Goal: Check status: Check status

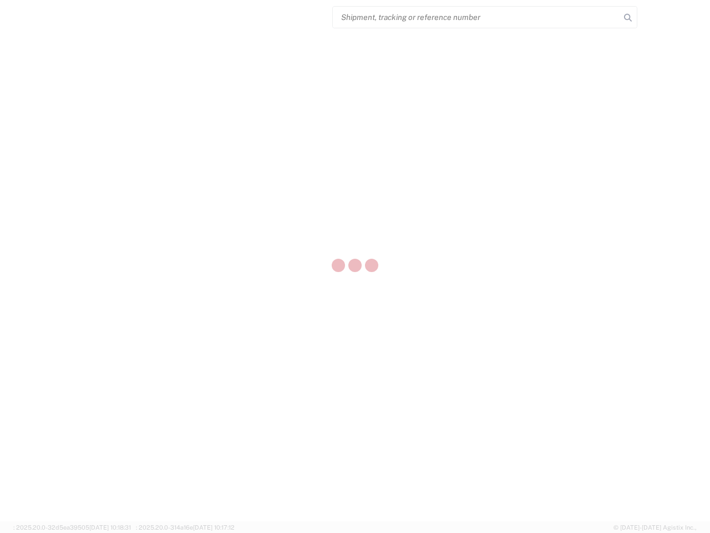
select select "US"
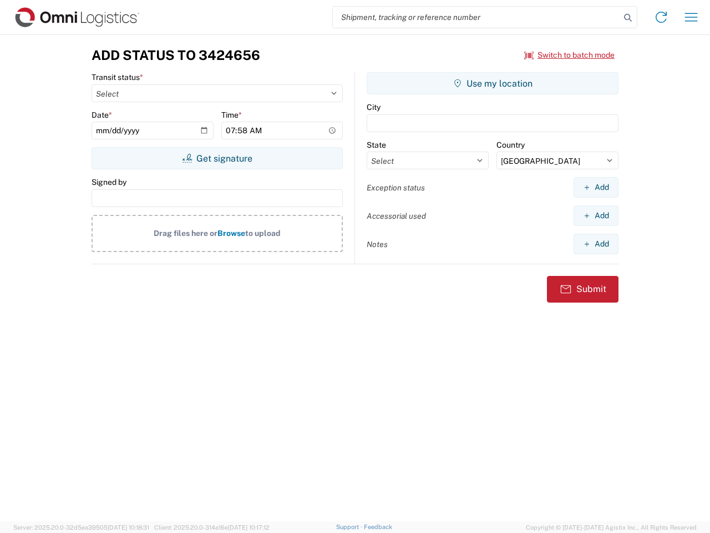
click at [477, 17] on input "search" at bounding box center [476, 17] width 287 height 21
click at [628, 18] on icon at bounding box center [628, 18] width 16 height 16
click at [662, 17] on icon at bounding box center [662, 17] width 18 height 18
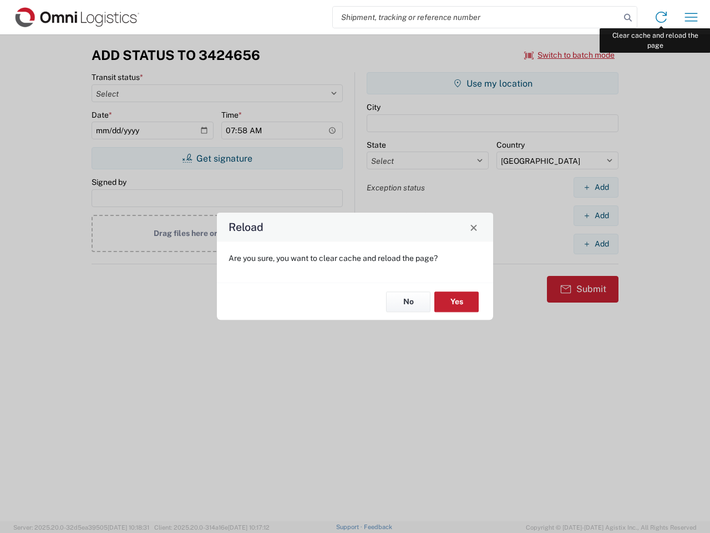
click at [692, 17] on div "Reload Are you sure, you want to clear cache and reload the page? No Yes" at bounding box center [355, 266] width 710 height 533
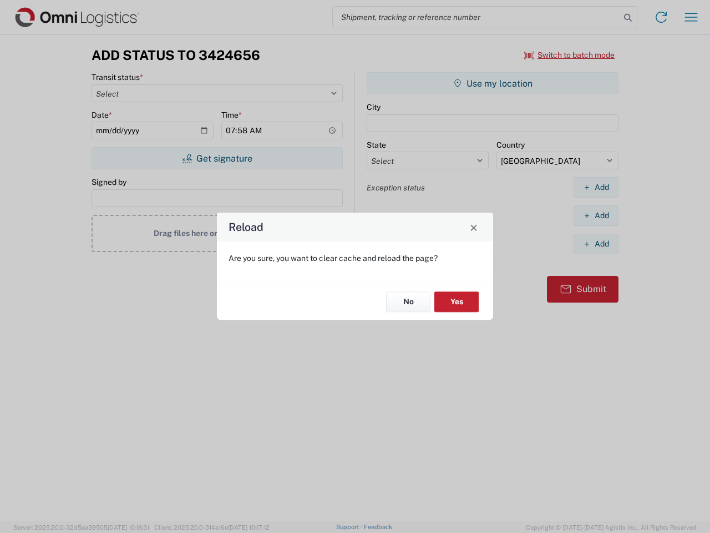
click at [570, 55] on div "Reload Are you sure, you want to clear cache and reload the page? No Yes" at bounding box center [355, 266] width 710 height 533
click at [217, 158] on div "Reload Are you sure, you want to clear cache and reload the page? No Yes" at bounding box center [355, 266] width 710 height 533
click at [493, 83] on div "Reload Are you sure, you want to clear cache and reload the page? No Yes" at bounding box center [355, 266] width 710 height 533
click at [596, 187] on div "Reload Are you sure, you want to clear cache and reload the page? No Yes" at bounding box center [355, 266] width 710 height 533
click at [596, 215] on div "Reload Are you sure, you want to clear cache and reload the page? No Yes" at bounding box center [355, 266] width 710 height 533
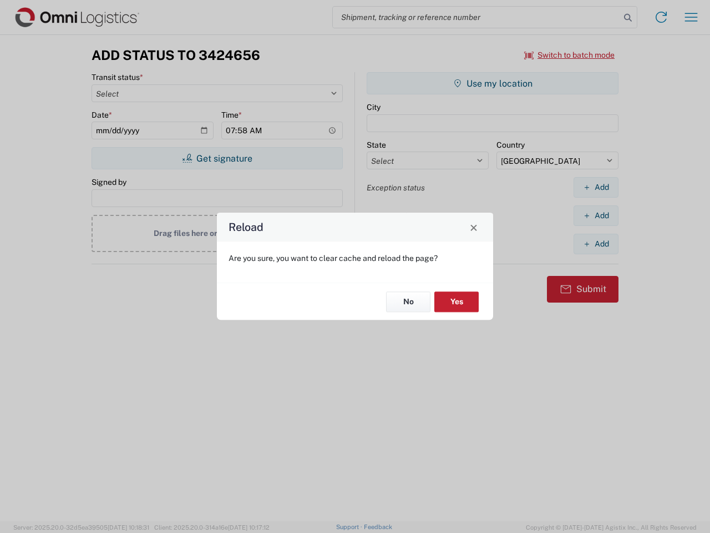
click at [596, 244] on div "Reload Are you sure, you want to clear cache and reload the page? No Yes" at bounding box center [355, 266] width 710 height 533
